Goal: Information Seeking & Learning: Learn about a topic

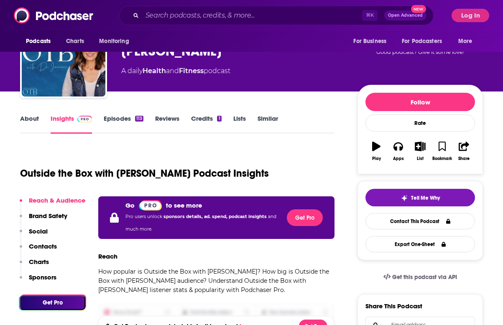
scroll to position [45, 0]
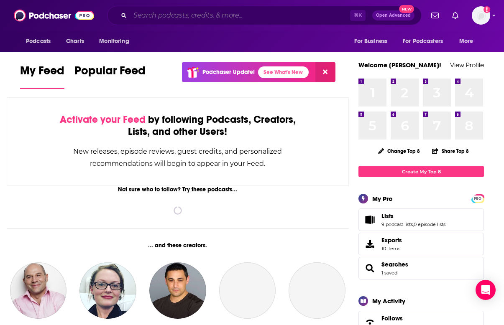
click at [164, 12] on input "Search podcasts, credits, & more..." at bounding box center [240, 15] width 220 height 13
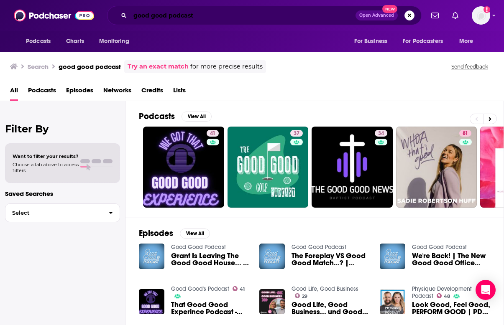
click at [218, 21] on input "good good podcast" at bounding box center [242, 15] width 225 height 13
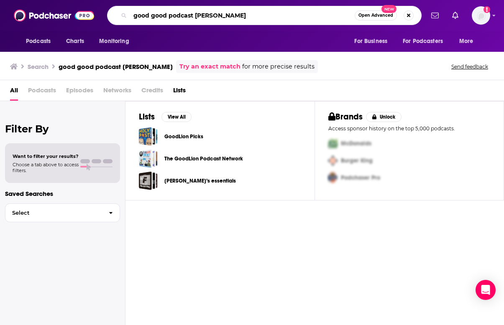
drag, startPoint x: 246, startPoint y: 14, endPoint x: 198, endPoint y: 14, distance: 48.5
click at [198, 14] on input "good good podcast [PERSON_NAME]" at bounding box center [242, 15] width 224 height 13
click at [156, 15] on input "good good podcast [PERSON_NAME]" at bounding box center [242, 15] width 224 height 13
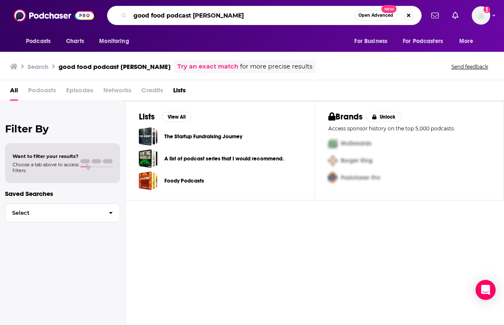
drag, startPoint x: 237, startPoint y: 19, endPoint x: 168, endPoint y: 16, distance: 69.9
click at [168, 16] on input "good food podcast [PERSON_NAME]" at bounding box center [242, 15] width 224 height 13
type input "good food"
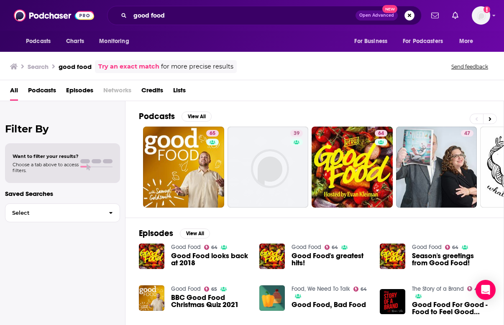
click at [150, 251] on img "Good Food looks back at 2018" at bounding box center [151, 256] width 25 height 25
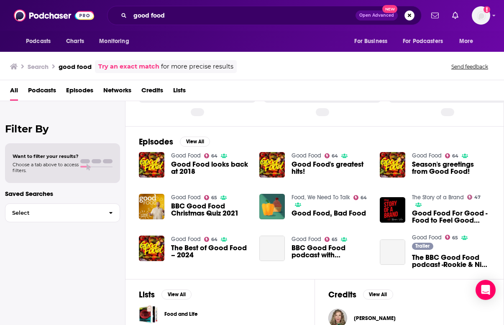
scroll to position [67, 0]
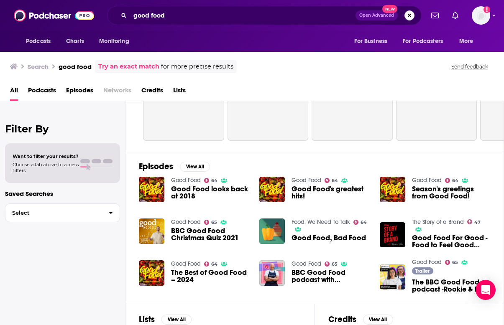
click at [277, 188] on img "Good Food's greatest hits!" at bounding box center [271, 189] width 25 height 25
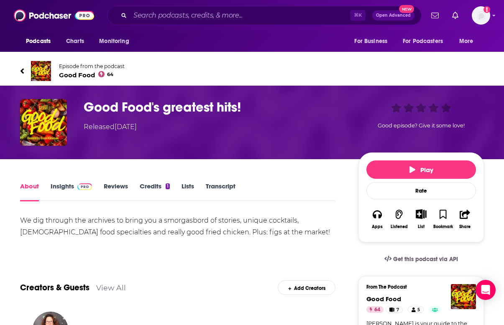
click at [135, 106] on h1 "Good Food's greatest hits!" at bounding box center [214, 107] width 261 height 16
click at [38, 64] on img at bounding box center [41, 71] width 20 height 20
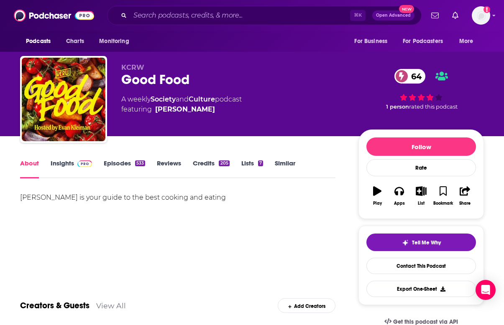
scroll to position [10, 0]
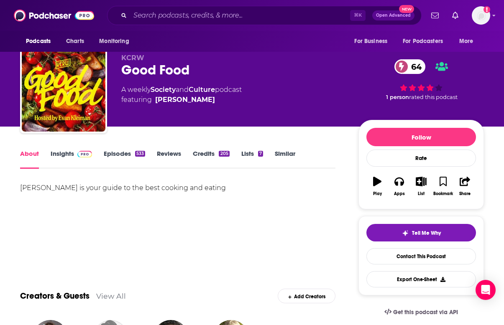
click at [70, 152] on link "Insights" at bounding box center [71, 159] width 41 height 19
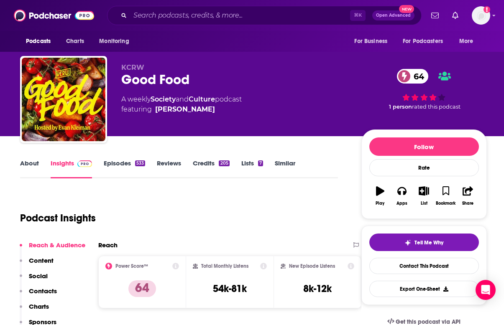
click at [110, 166] on link "Episodes 533" at bounding box center [124, 168] width 41 height 19
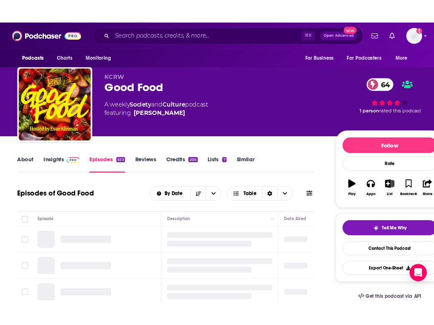
scroll to position [85, 0]
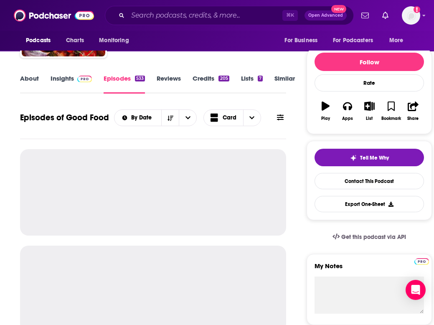
click at [20, 138] on div "Episodes of Good Food By Date Card" at bounding box center [153, 123] width 266 height 32
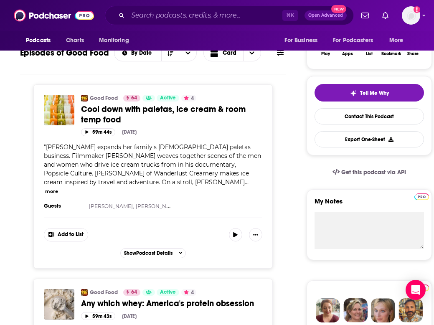
scroll to position [151, 0]
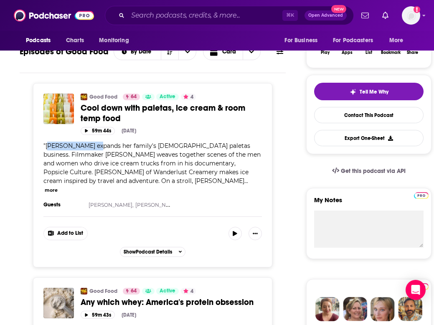
drag, startPoint x: 47, startPoint y: 145, endPoint x: 93, endPoint y: 146, distance: 46.4
click at [93, 146] on span "[PERSON_NAME] expands her family's [DEMOGRAPHIC_DATA] paletas business. Filmmak…" at bounding box center [151, 163] width 217 height 43
click at [105, 156] on span "[PERSON_NAME] expands her family's [DEMOGRAPHIC_DATA] paletas business. Filmmak…" at bounding box center [151, 163] width 217 height 43
click at [58, 187] on button "more" at bounding box center [51, 190] width 13 height 7
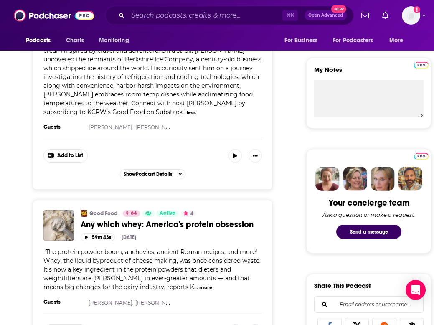
scroll to position [308, 0]
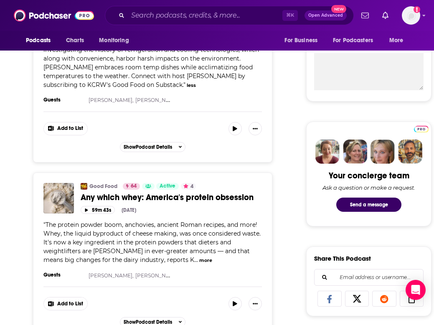
click at [199, 257] on button "more" at bounding box center [205, 260] width 13 height 7
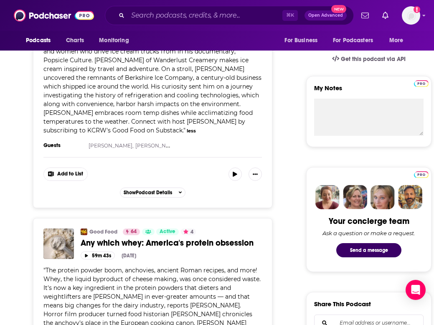
scroll to position [257, 0]
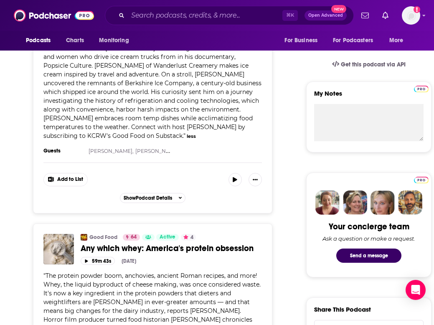
click at [108, 243] on span "Any which whey: America's protein obsession" at bounding box center [167, 248] width 173 height 10
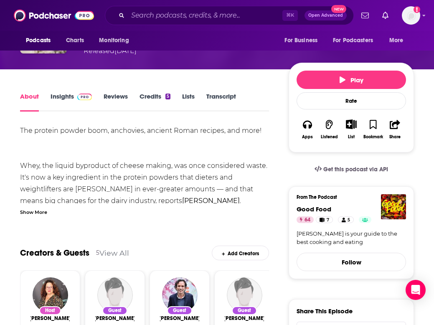
scroll to position [107, 0]
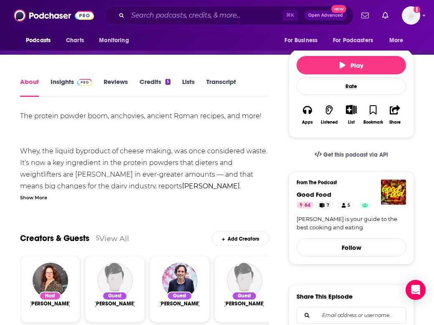
click at [39, 195] on div "Show More" at bounding box center [33, 197] width 27 height 8
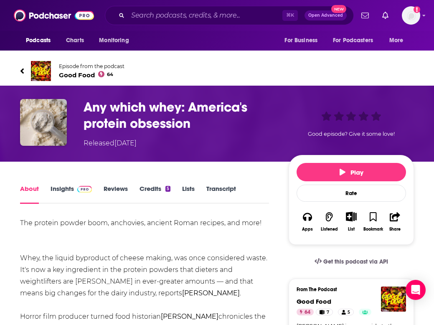
scroll to position [0, 0]
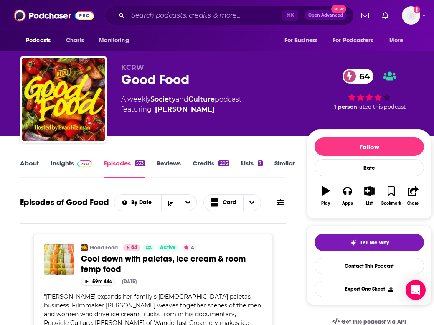
scroll to position [126, 0]
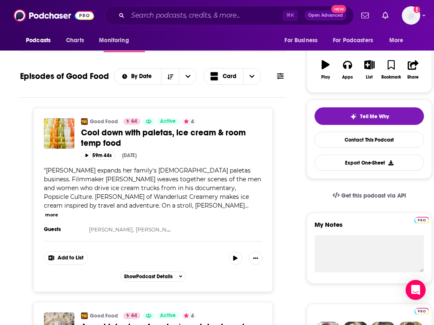
click at [91, 134] on span "Cool down with paletas, ice cream & room temp food" at bounding box center [163, 137] width 165 height 21
